Goal: Find specific page/section: Find specific page/section

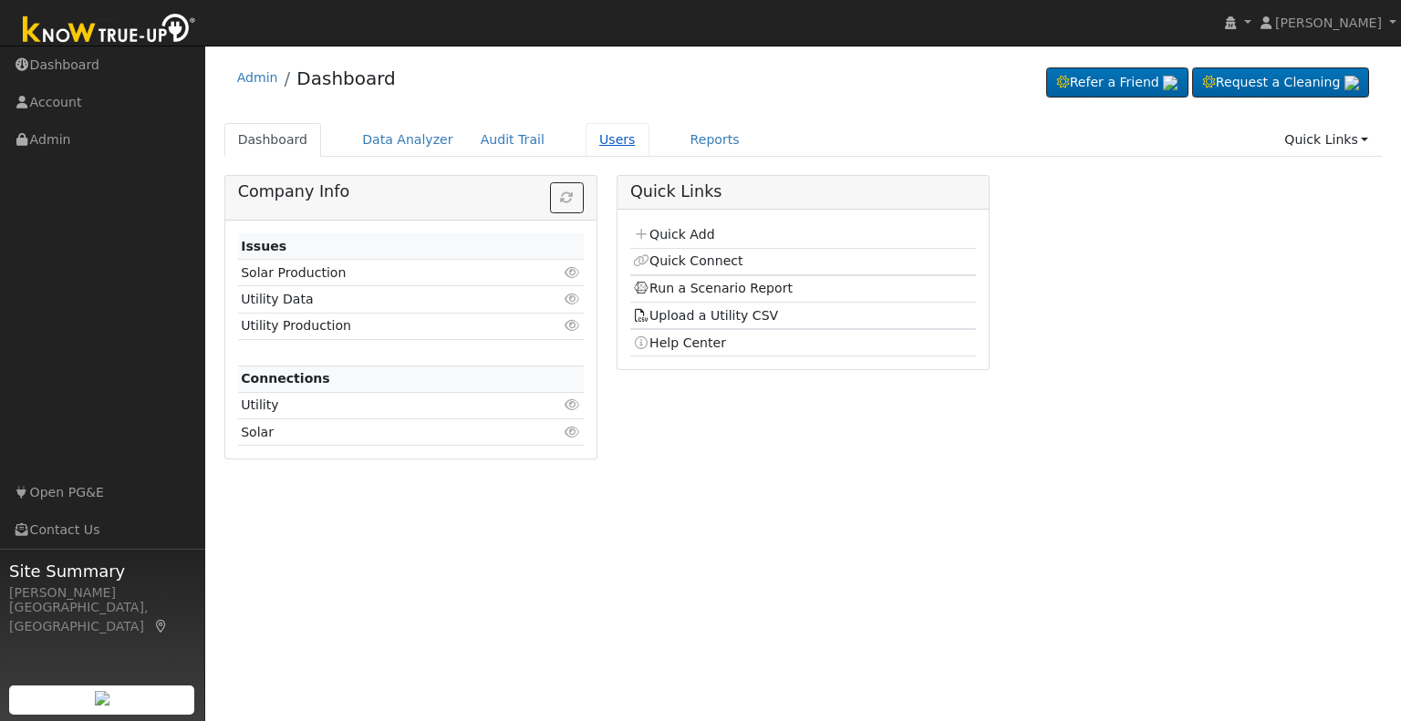
click at [593, 143] on link "Users" at bounding box center [617, 140] width 64 height 34
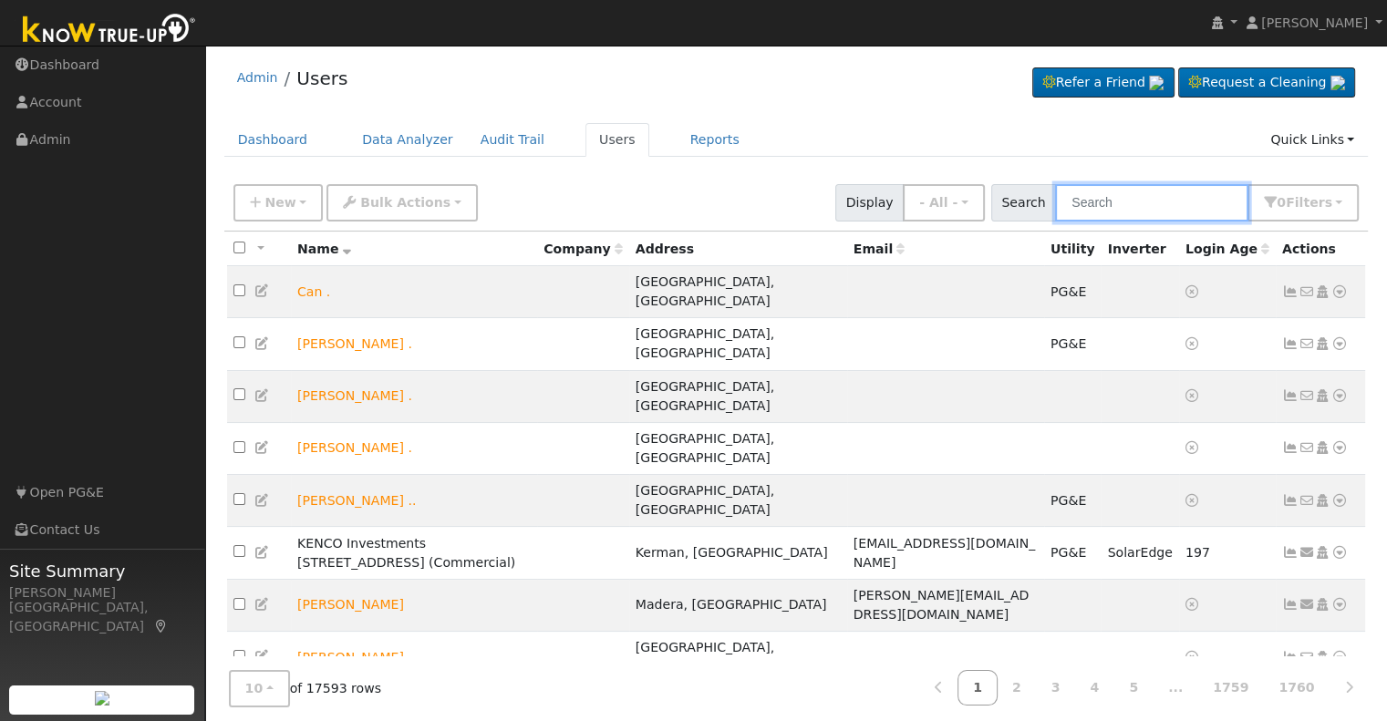
click at [1130, 193] on input "text" at bounding box center [1151, 202] width 193 height 37
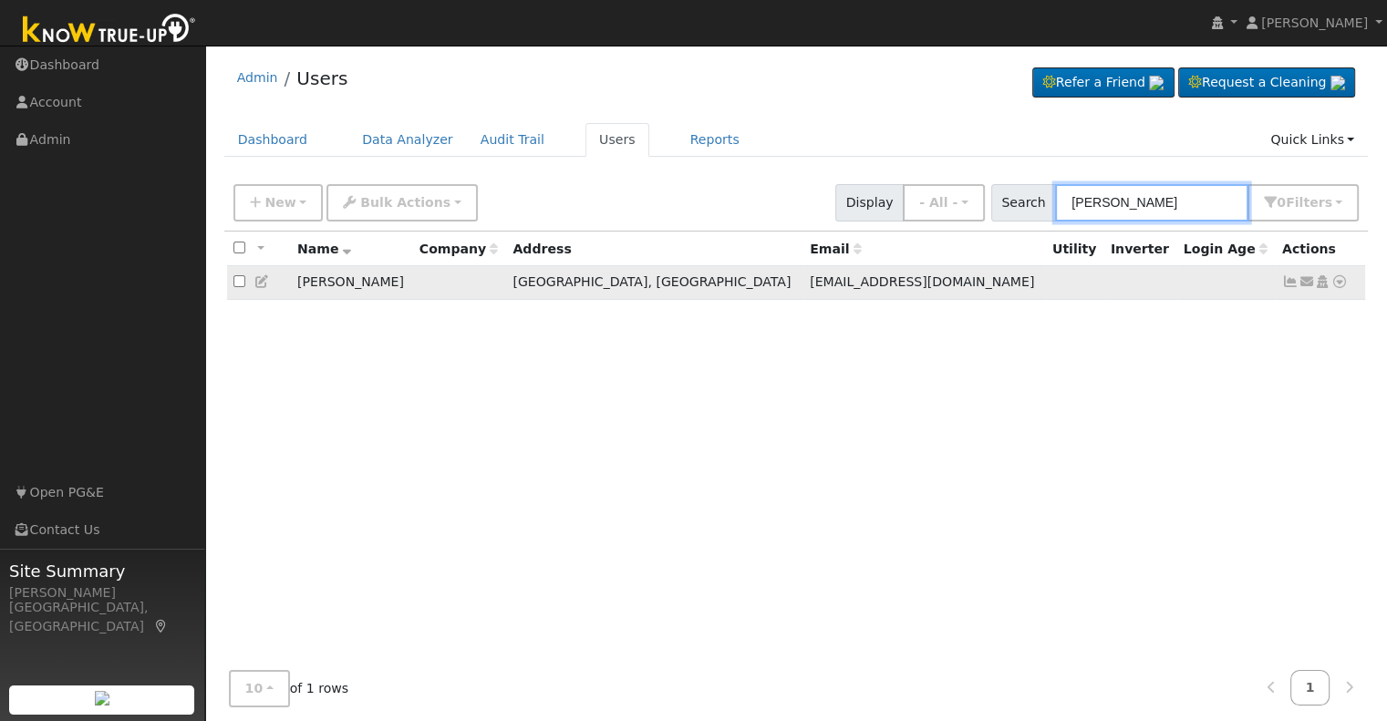
type input "[PERSON_NAME]"
click at [1335, 281] on icon at bounding box center [1339, 281] width 16 height 13
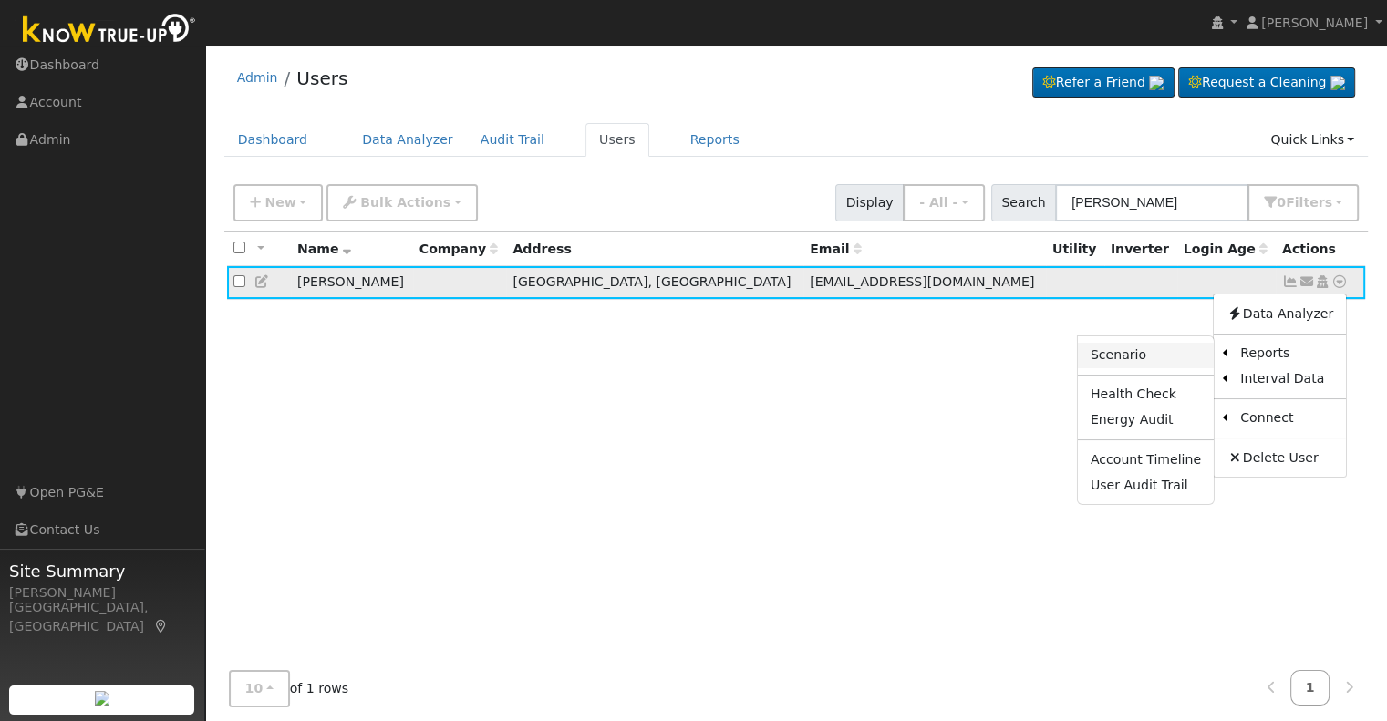
click at [1121, 363] on link "Scenario" at bounding box center [1146, 356] width 136 height 26
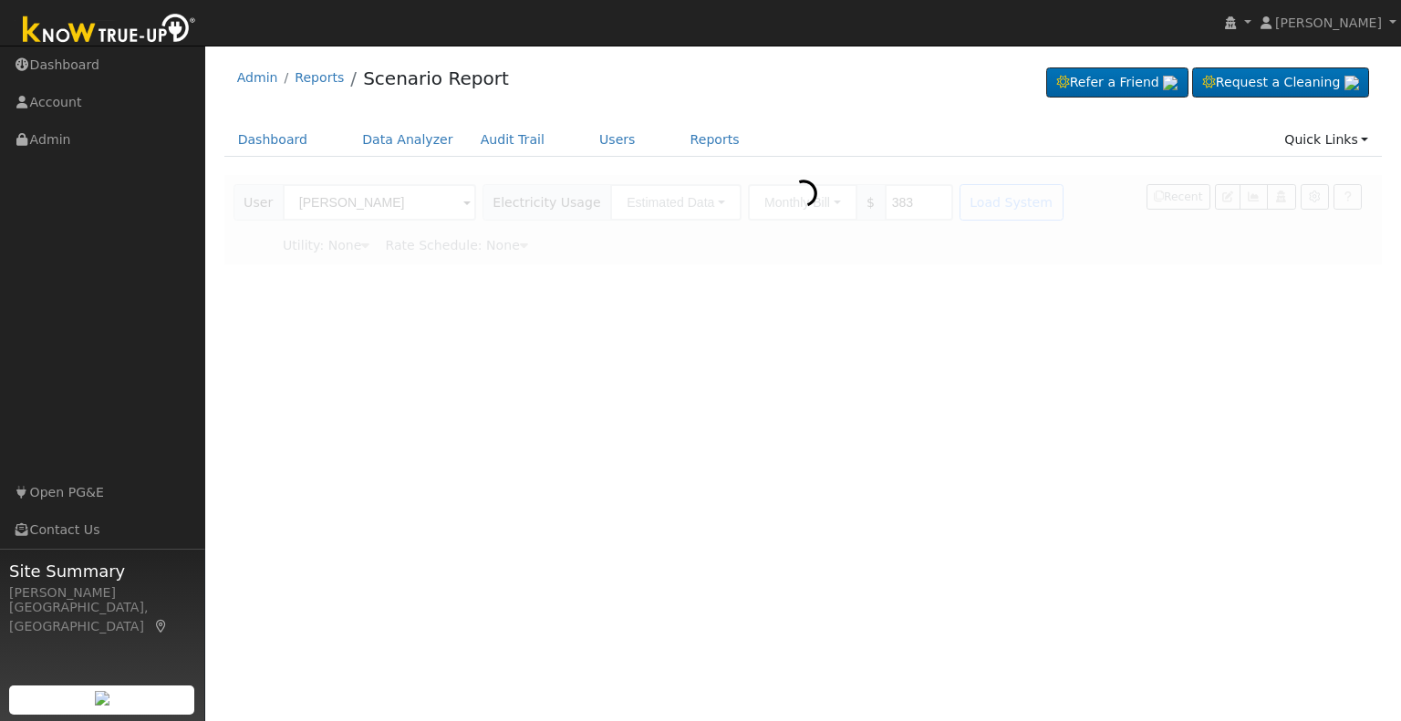
type input "Southern [US_STATE] Edison"
